Goal: Task Accomplishment & Management: Complete application form

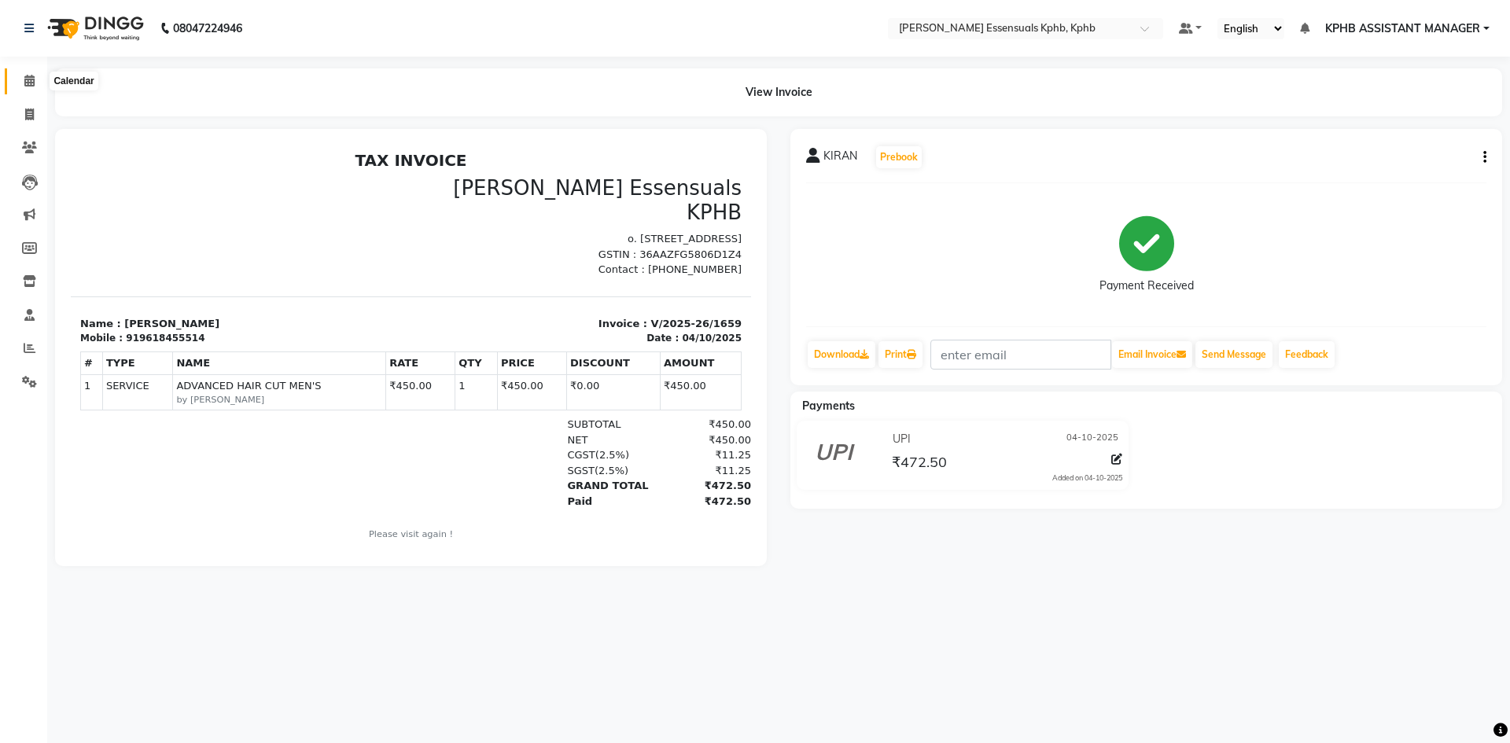
click at [20, 87] on span at bounding box center [30, 81] width 28 height 18
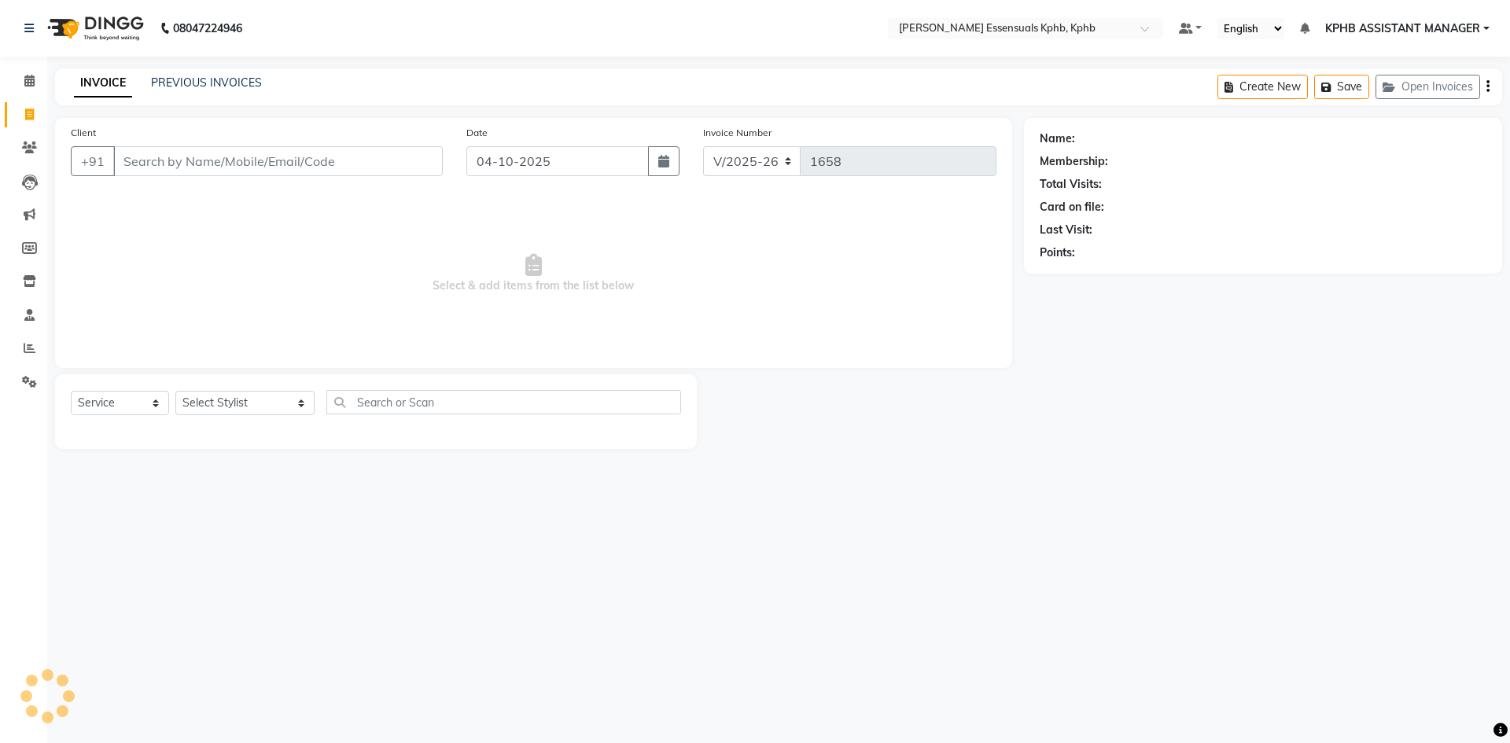
select select "5938"
select select "service"
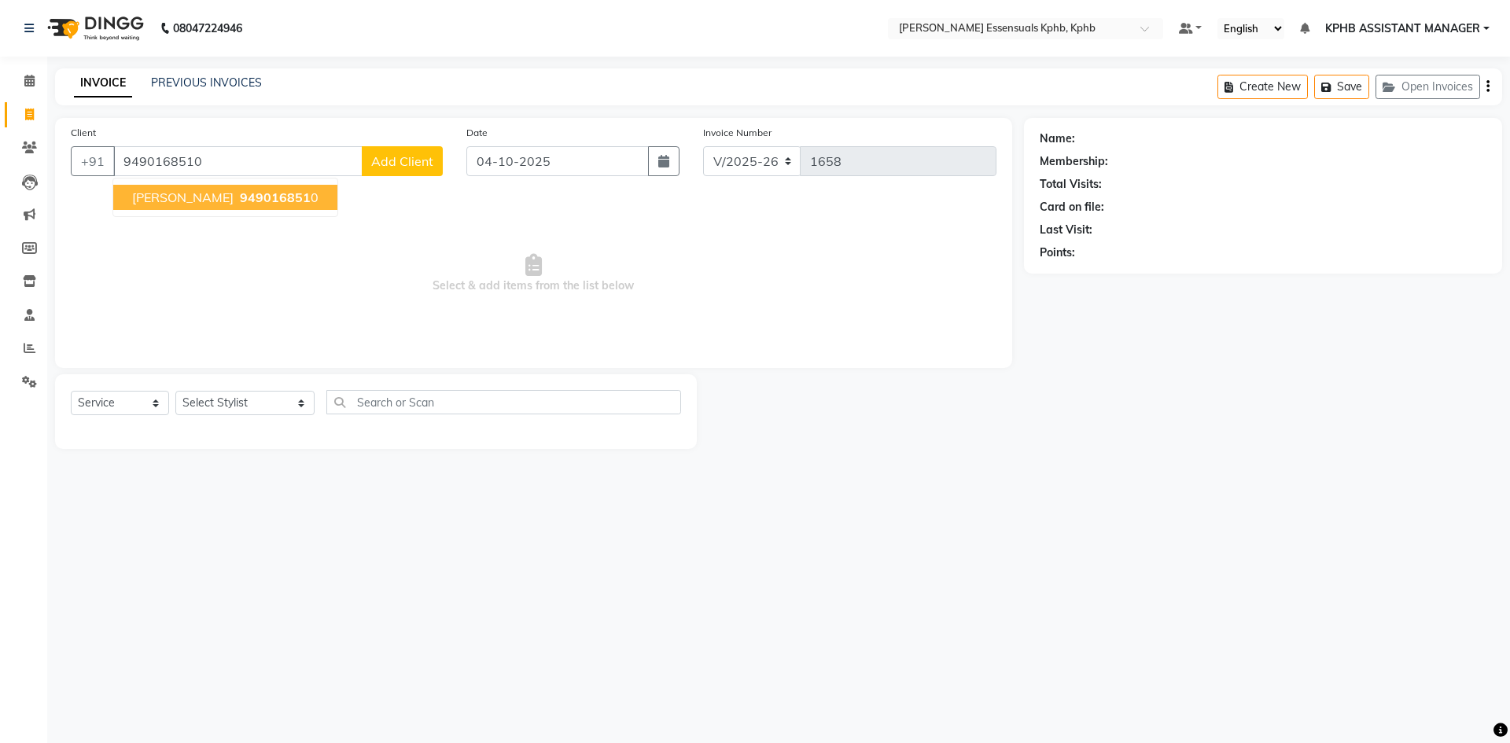
type input "9490168510"
click at [240, 197] on span "949016851" at bounding box center [275, 198] width 71 height 16
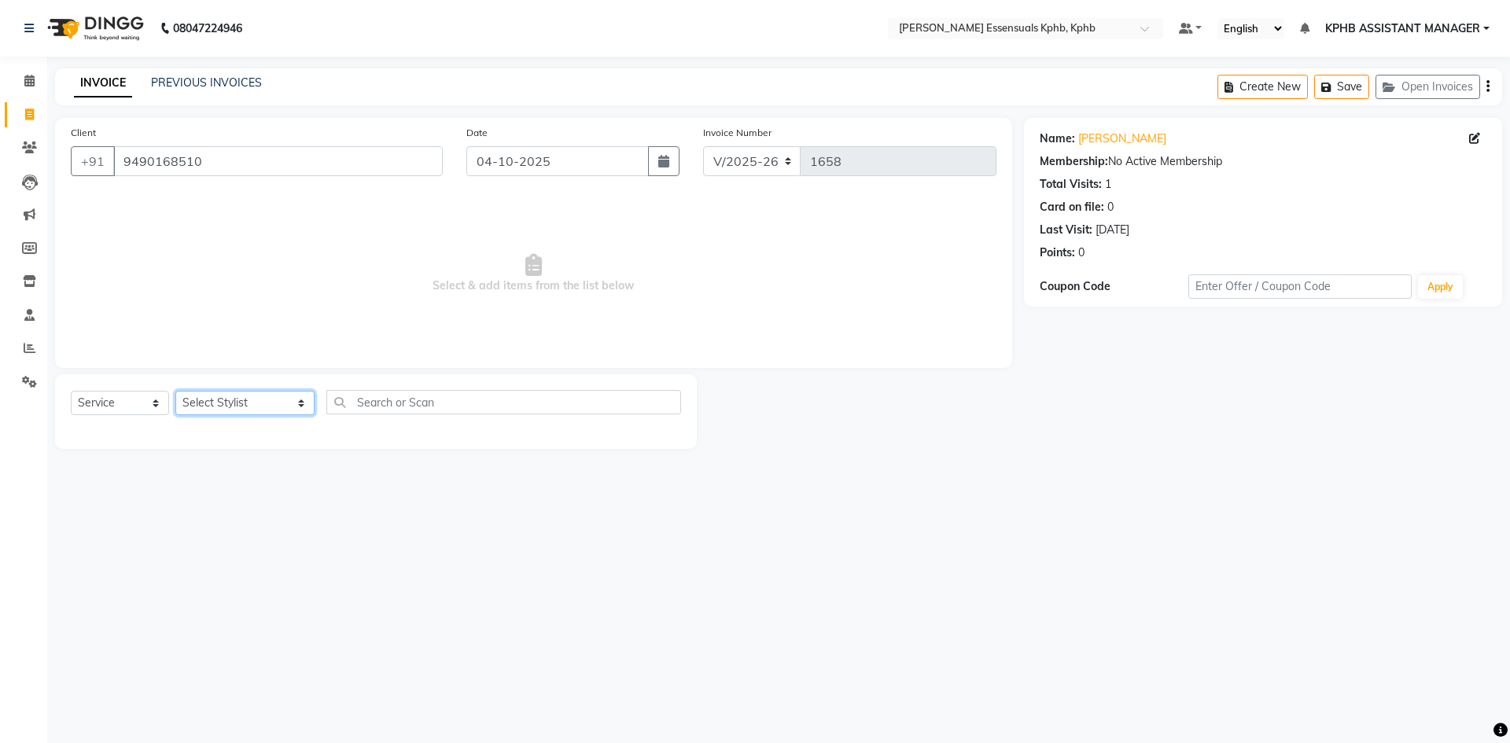
click at [227, 403] on select "Select Stylist ARSLAN DINESH GLORY KPHB ASSISTANT MANAGER KRISHNA VENI MANJULA …" at bounding box center [244, 403] width 139 height 24
select select "84873"
click at [175, 391] on select "Select Stylist ARSLAN DINESH GLORY KPHB ASSISTANT MANAGER KRISHNA VENI MANJULA …" at bounding box center [244, 403] width 139 height 24
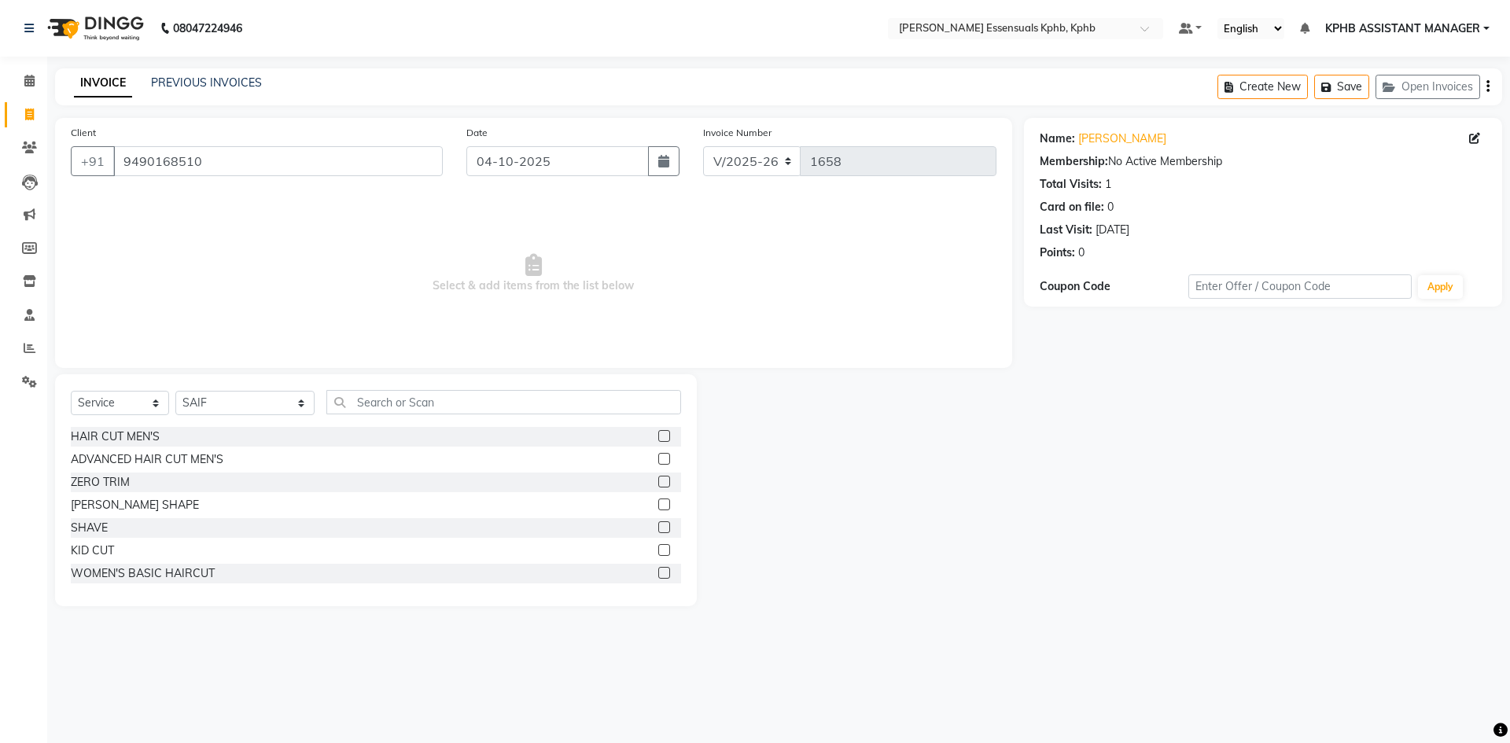
click at [658, 460] on label at bounding box center [664, 459] width 12 height 12
click at [658, 460] on input "checkbox" at bounding box center [663, 459] width 10 height 10
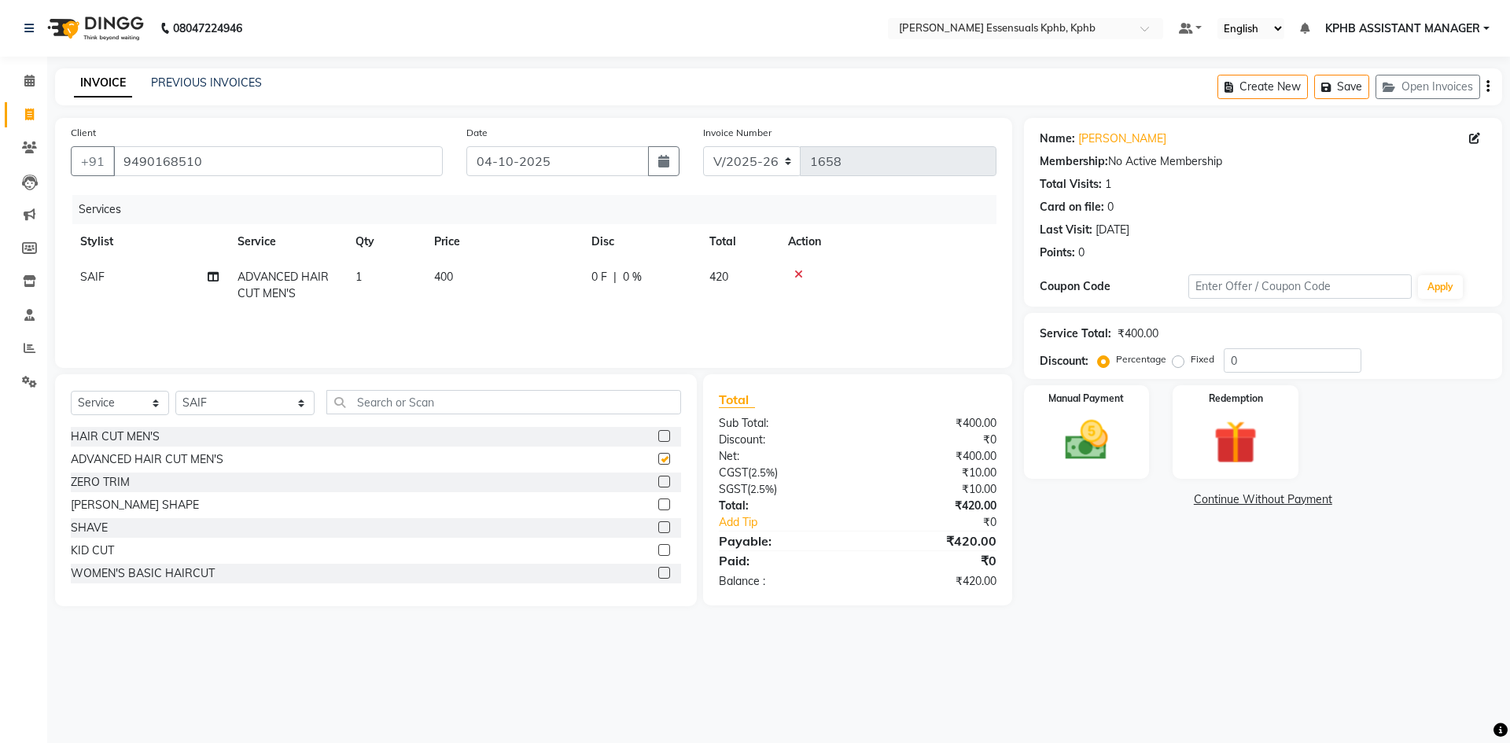
checkbox input "false"
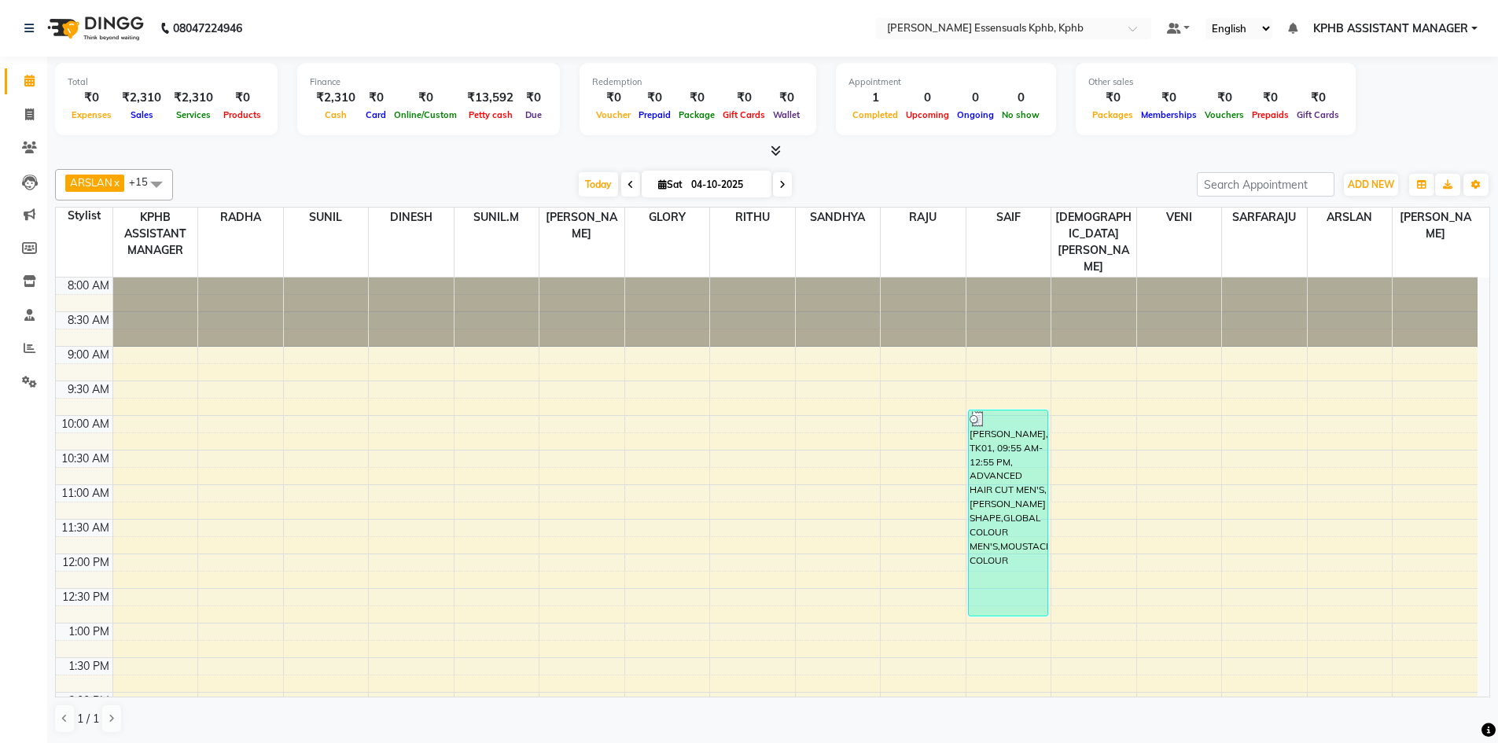
click at [43, 123] on li "Invoice" at bounding box center [23, 115] width 47 height 34
click at [31, 114] on icon at bounding box center [29, 115] width 9 height 12
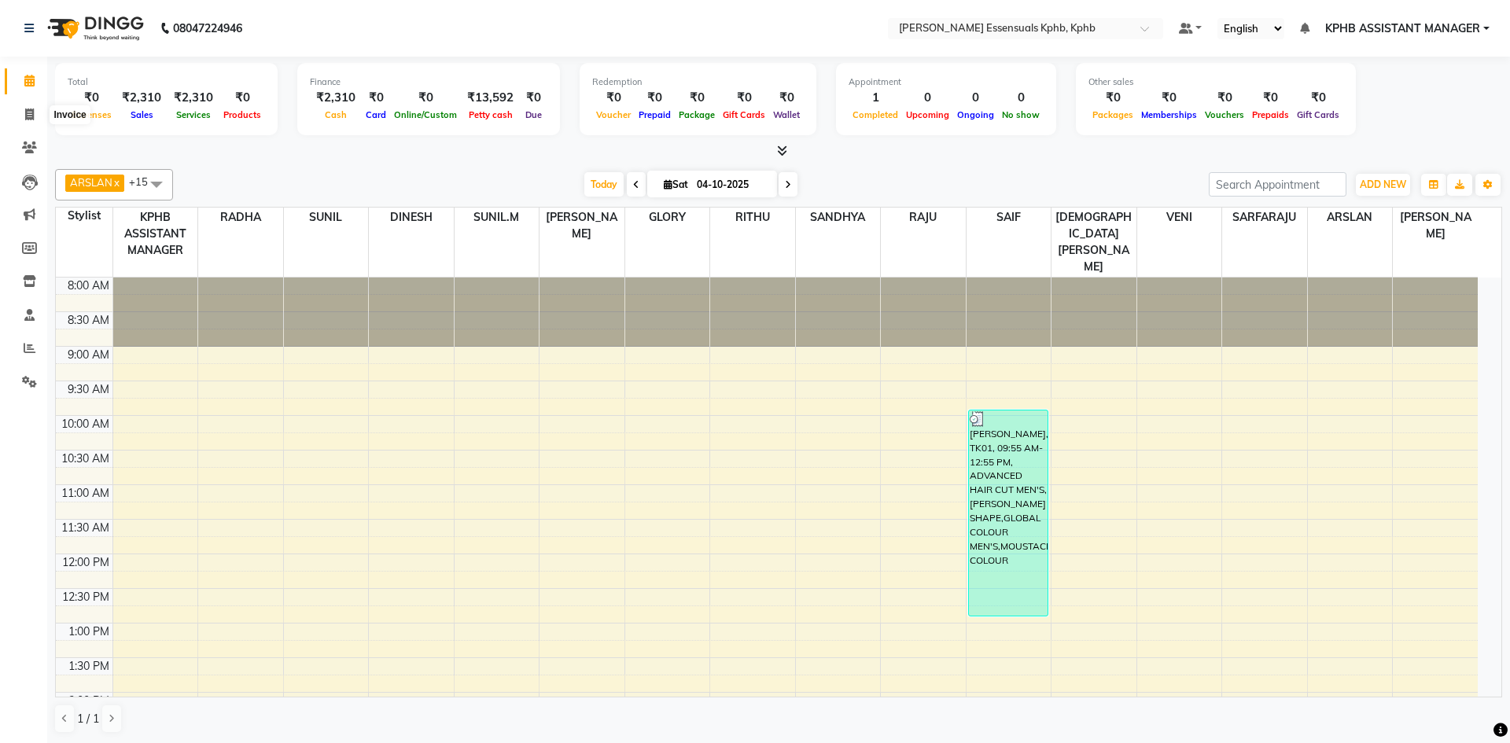
select select "service"
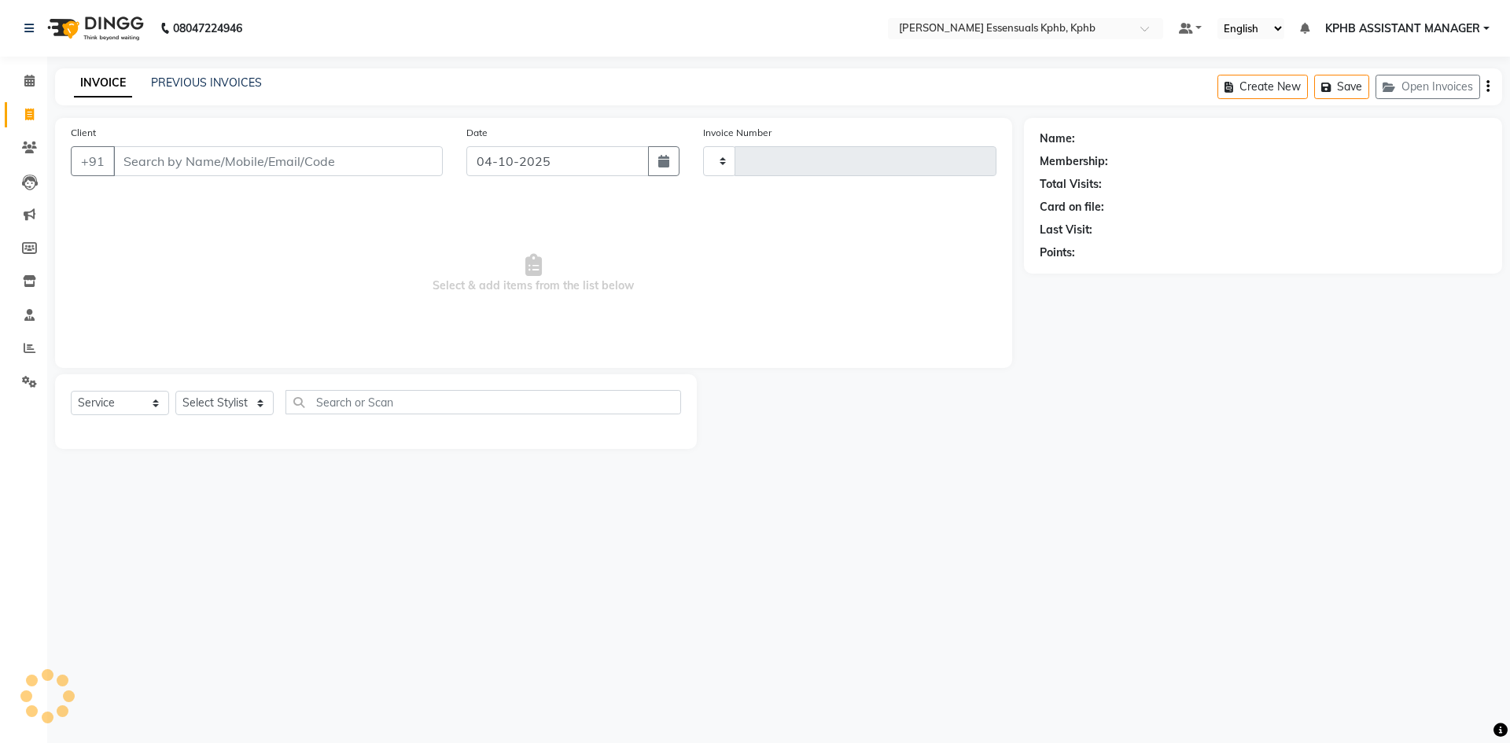
type input "1660"
select select "5938"
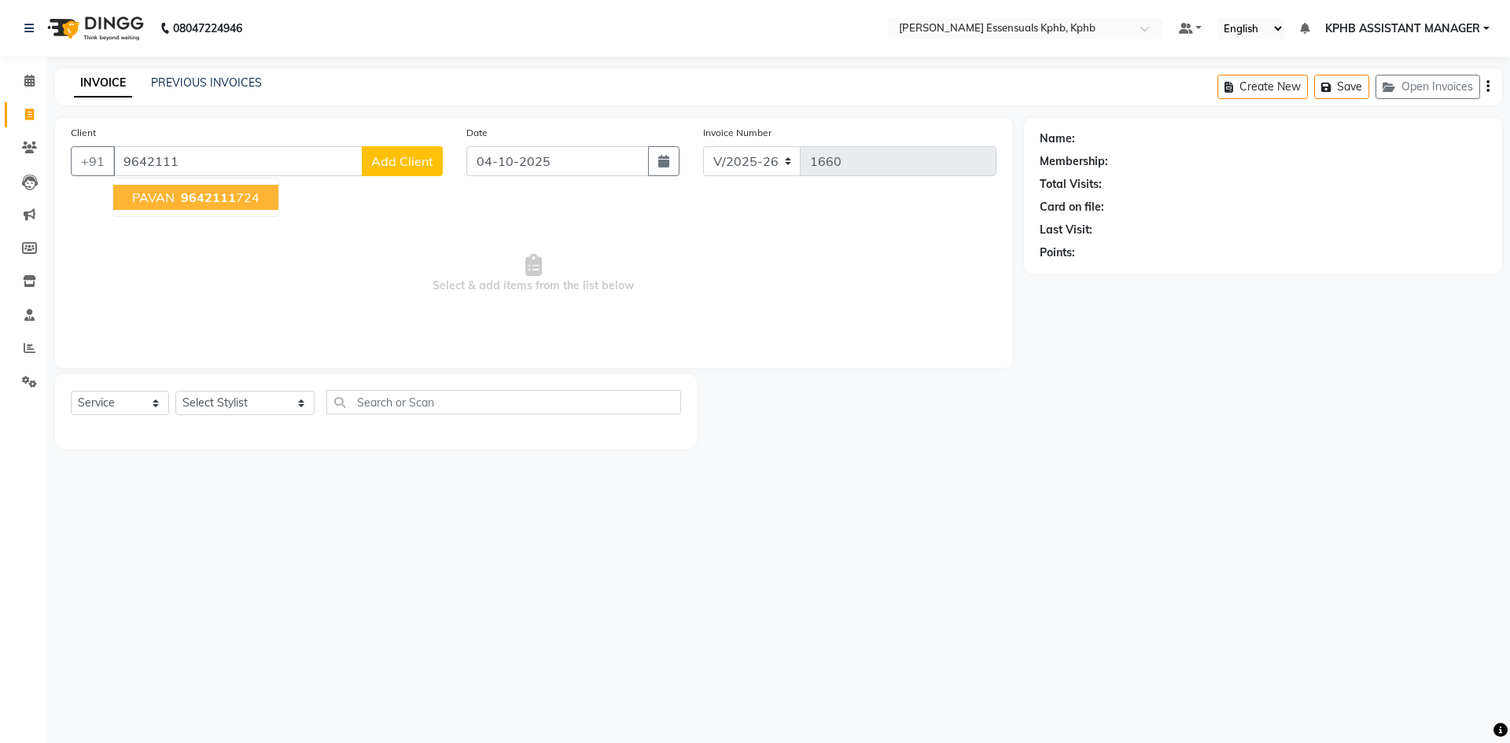
click at [253, 196] on ngb-highlight "9642111 724" at bounding box center [219, 198] width 82 height 16
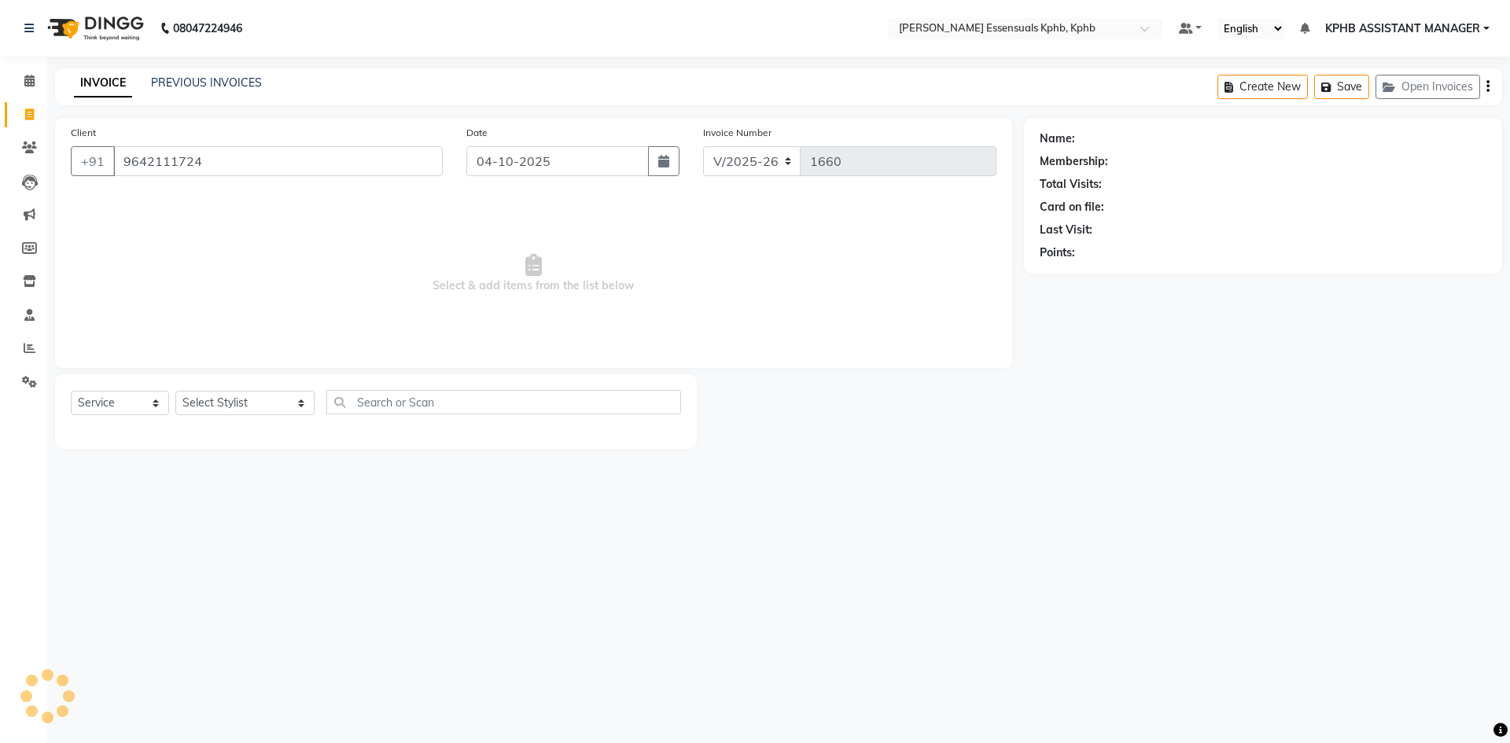
type input "9642111724"
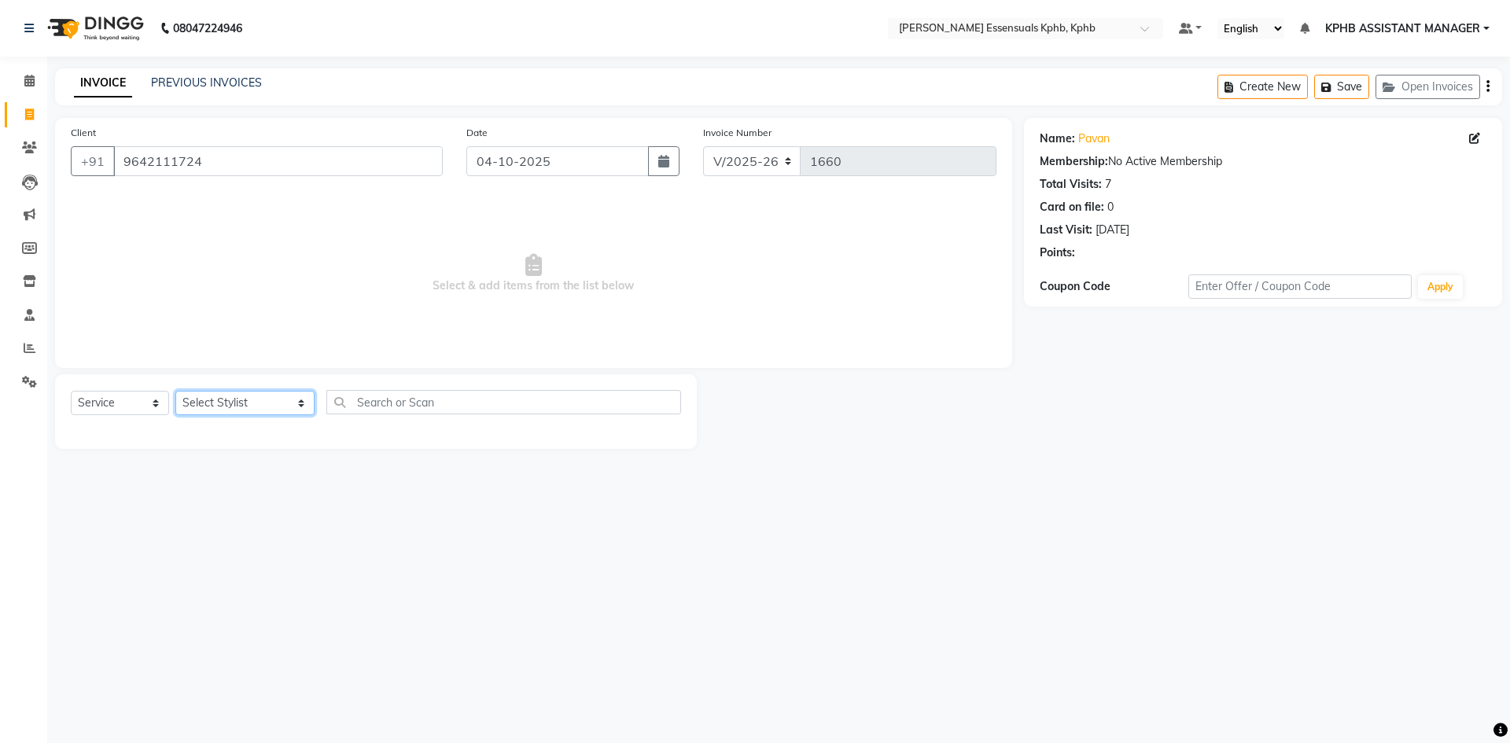
click at [219, 396] on select "Select Stylist ARSLAN DINESH GLORY KPHB ASSISTANT MANAGER KRISHNA VENI MANJULA …" at bounding box center [244, 403] width 139 height 24
select select "84873"
click at [175, 391] on select "Select Stylist ARSLAN DINESH GLORY KPHB ASSISTANT MANAGER KRISHNA VENI MANJULA …" at bounding box center [244, 403] width 139 height 24
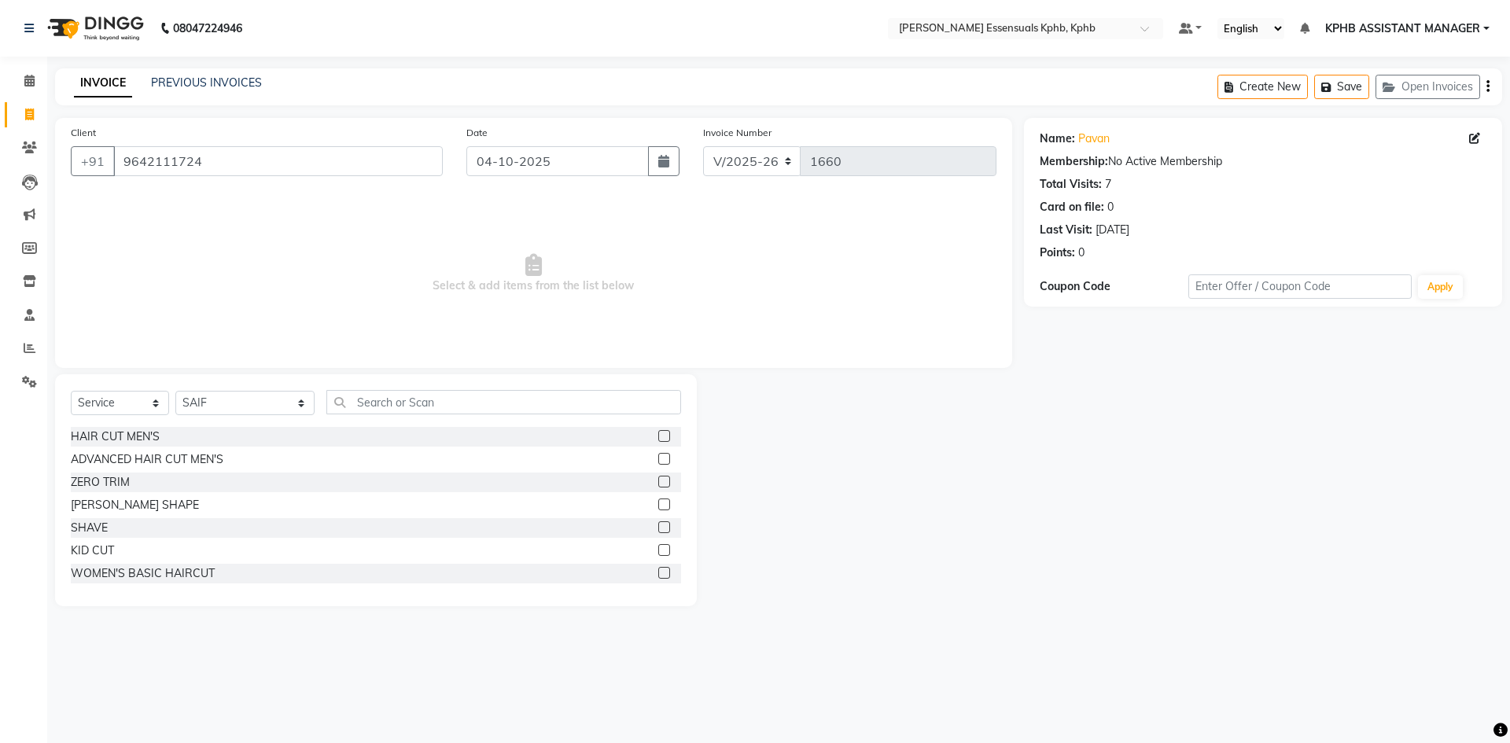
click at [658, 456] on label at bounding box center [664, 459] width 12 height 12
click at [658, 456] on input "checkbox" at bounding box center [663, 459] width 10 height 10
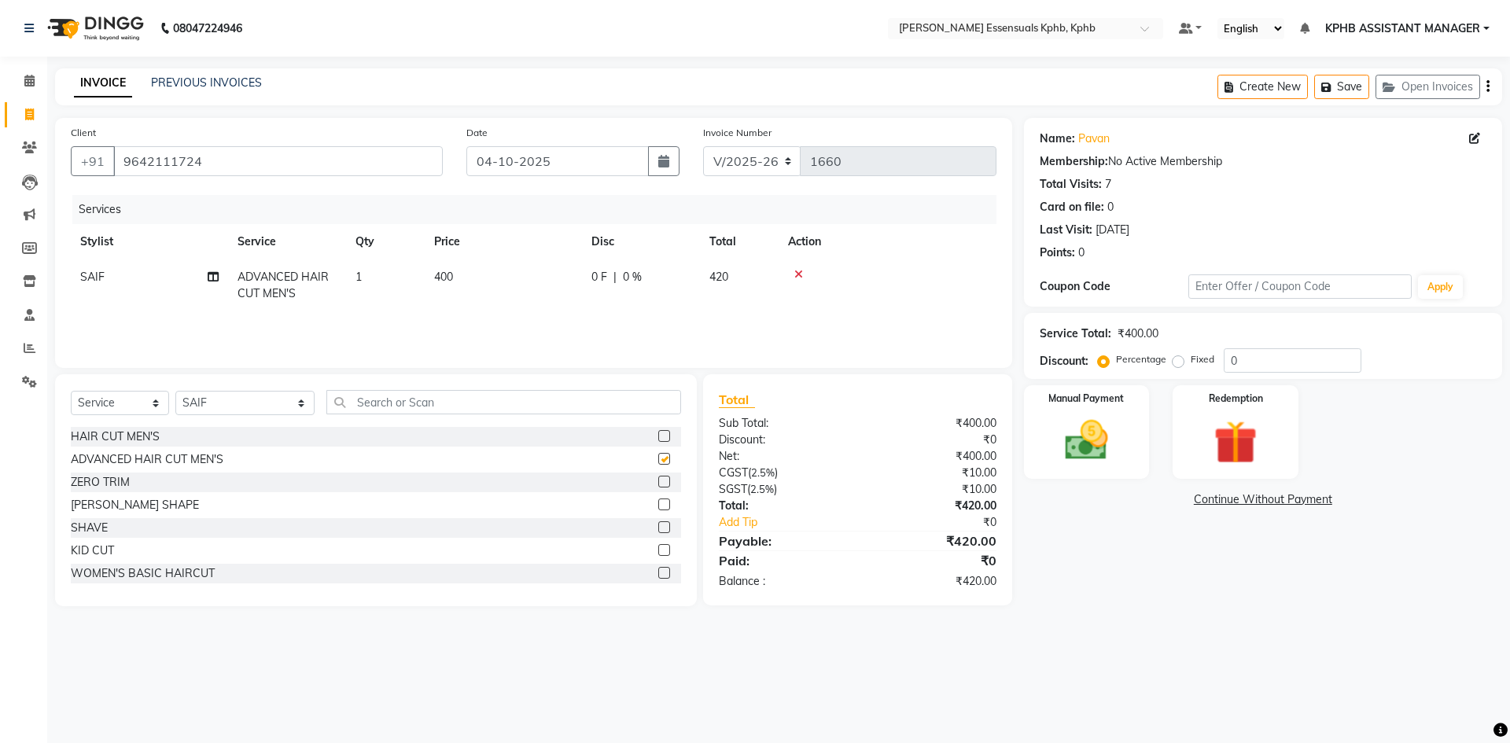
checkbox input "false"
click at [658, 503] on label at bounding box center [664, 505] width 12 height 12
click at [658, 503] on input "checkbox" at bounding box center [663, 505] width 10 height 10
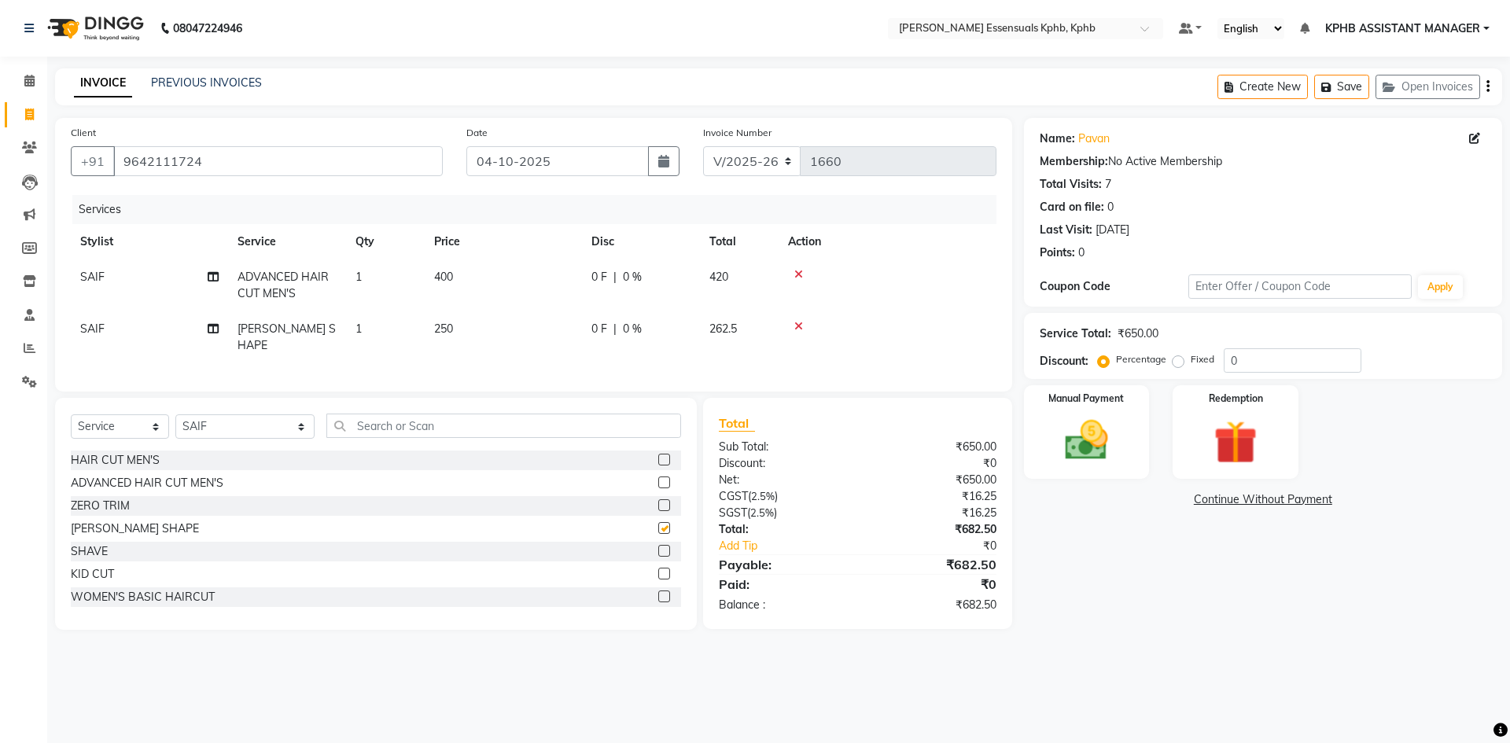
checkbox input "false"
click at [455, 278] on td "400" at bounding box center [503, 285] width 157 height 52
select select "84873"
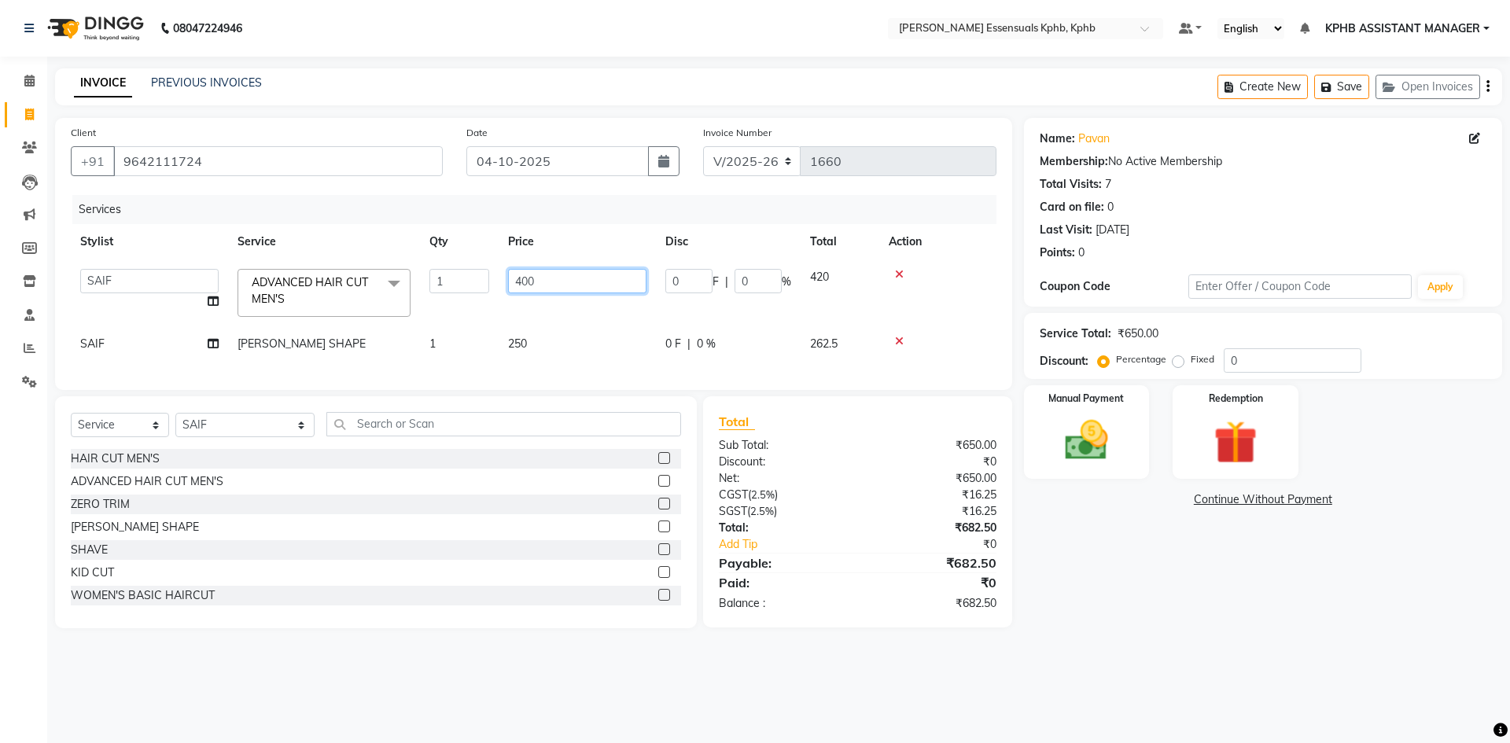
drag, startPoint x: 593, startPoint y: 275, endPoint x: 269, endPoint y: 326, distance: 327.8
click at [273, 316] on tr "ARSLAN DINESH GLORY KPHB ASSISTANT MANAGER KRISHNA VENI MANJULA mounika MOUNIKA…" at bounding box center [533, 292] width 925 height 67
type input "450"
click at [968, 594] on div "Total Sub Total: ₹650.00 Discount: ₹0 Net: ₹650.00 CGST ( 2.5% ) ₹16.25 SGST ( …" at bounding box center [858, 512] width 278 height 200
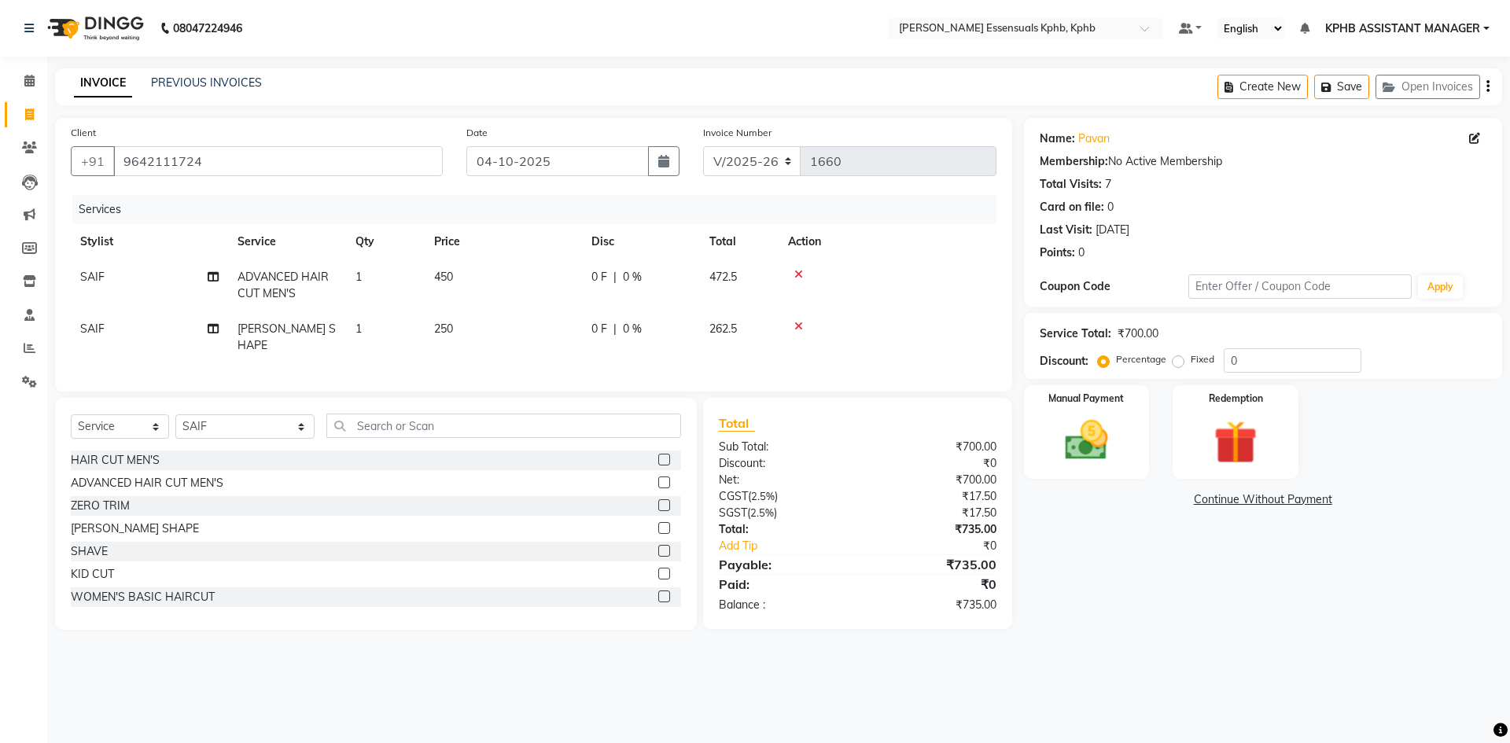
click at [468, 336] on td "250" at bounding box center [503, 337] width 157 height 52
select select "84873"
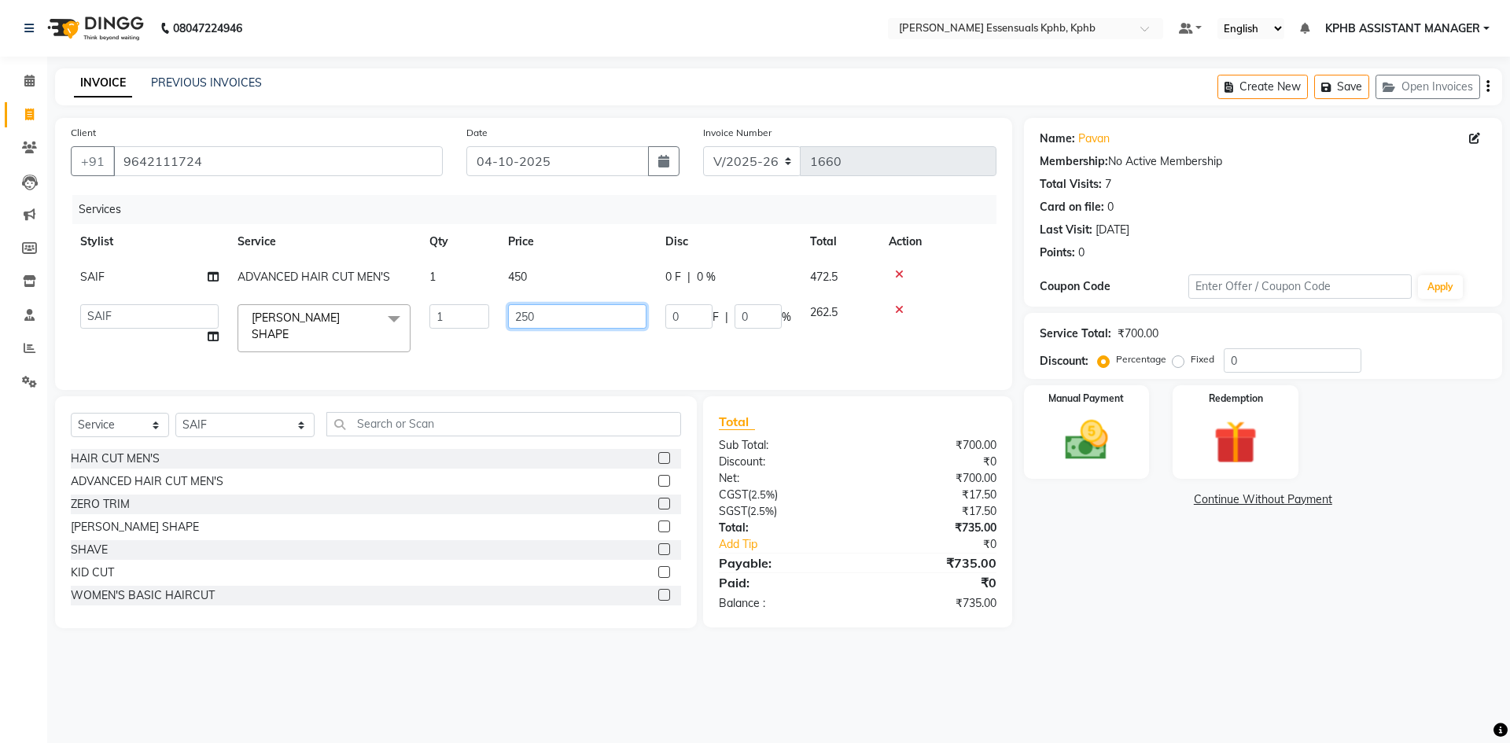
click at [558, 318] on input "250" at bounding box center [577, 316] width 138 height 24
type input "280"
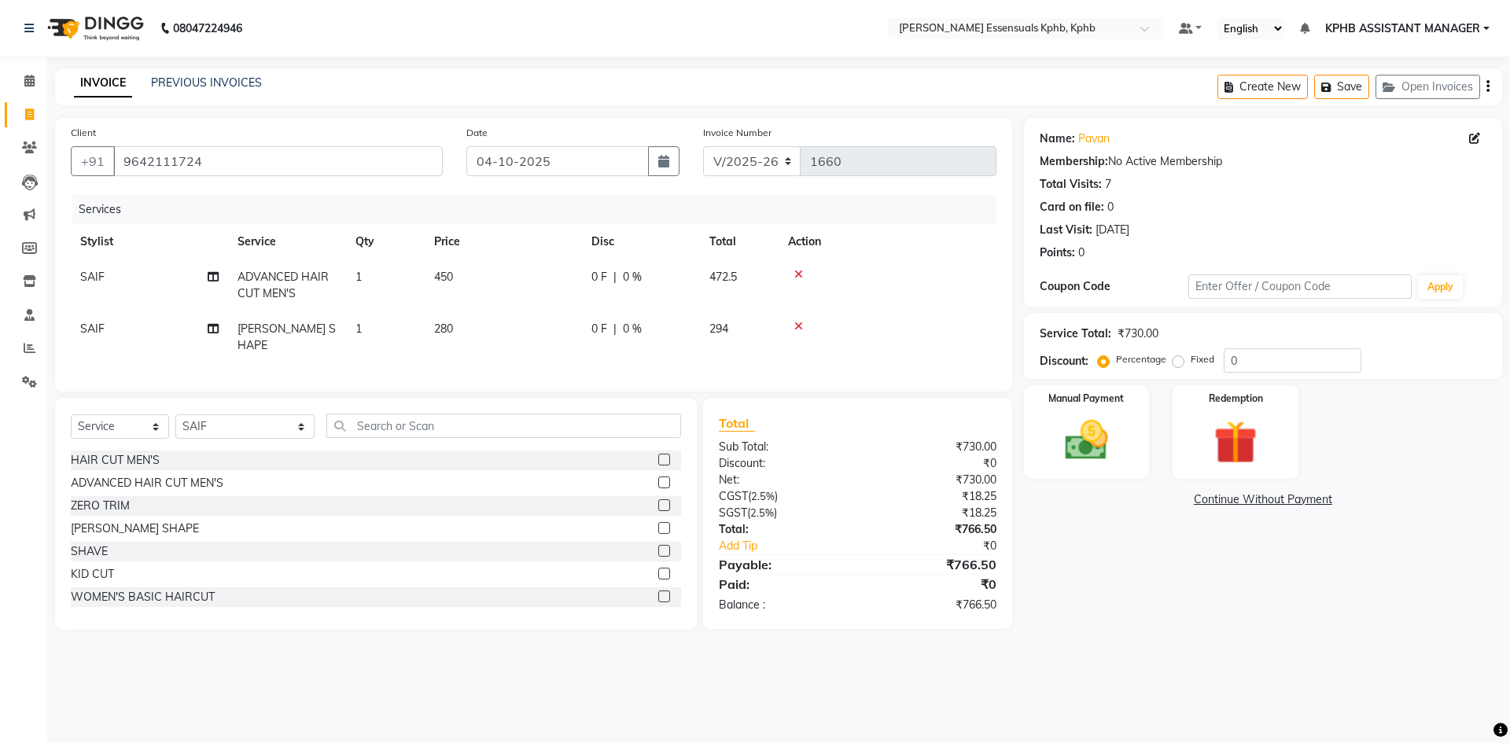
click at [910, 539] on div "₹0" at bounding box center [944, 546] width 125 height 17
click at [1091, 598] on div "Name: Pavan Membership: No Active Membership Total Visits: 7 Card on file: 0 La…" at bounding box center [1269, 374] width 490 height 512
